Goal: Information Seeking & Learning: Learn about a topic

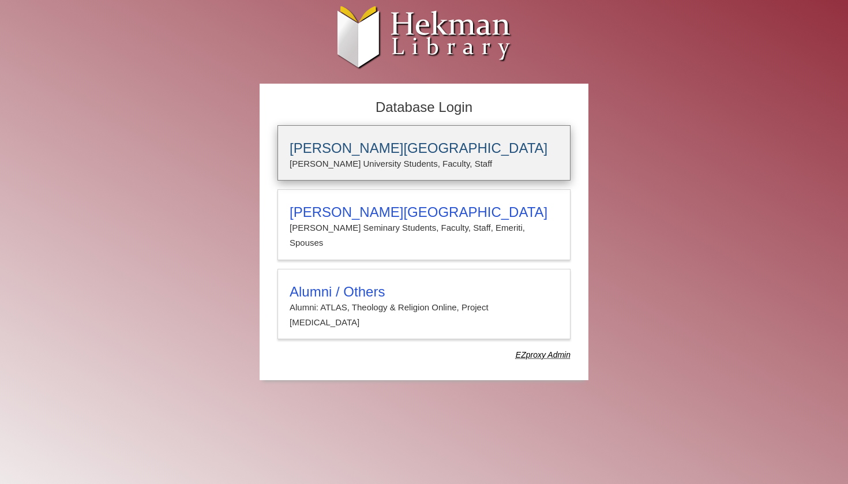
click at [348, 153] on h3 "[PERSON_NAME][GEOGRAPHIC_DATA]" at bounding box center [424, 148] width 269 height 16
click at [398, 146] on h3 "[PERSON_NAME][GEOGRAPHIC_DATA]" at bounding box center [424, 148] width 269 height 16
click at [400, 144] on h3 "[PERSON_NAME][GEOGRAPHIC_DATA]" at bounding box center [424, 148] width 269 height 16
click at [386, 150] on h3 "[PERSON_NAME][GEOGRAPHIC_DATA]" at bounding box center [424, 148] width 269 height 16
click at [446, 139] on div "[PERSON_NAME][GEOGRAPHIC_DATA] [PERSON_NAME] University Students, Faculty, Staff" at bounding box center [423, 152] width 293 height 55
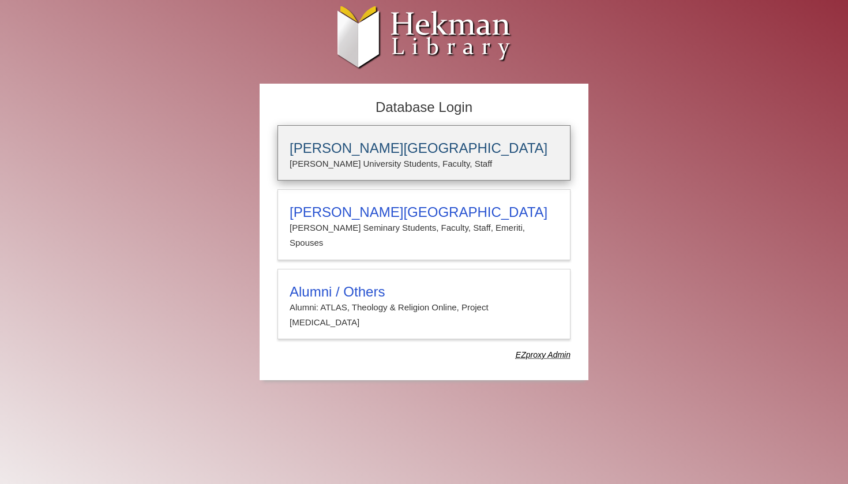
click at [337, 155] on h3 "[PERSON_NAME][GEOGRAPHIC_DATA]" at bounding box center [424, 148] width 269 height 16
